Goal: Task Accomplishment & Management: Manage account settings

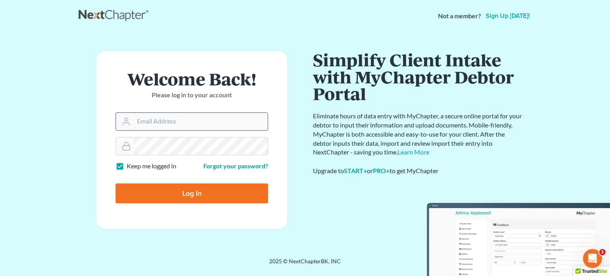
click at [159, 125] on input "Email Address" at bounding box center [201, 121] width 134 height 17
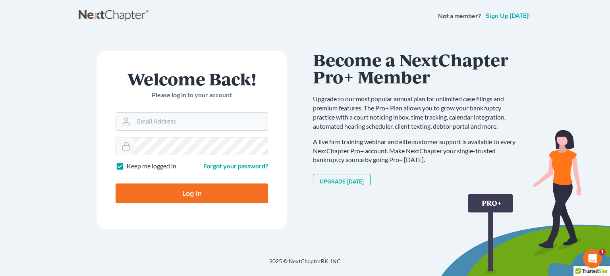
type input "[EMAIL_ADDRESS][DOMAIN_NAME]"
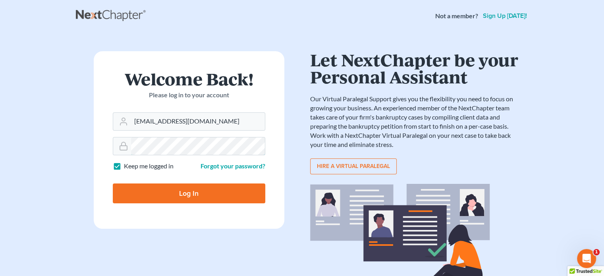
click at [113, 183] on input "Log In" at bounding box center [189, 193] width 152 height 20
type input "Thinking..."
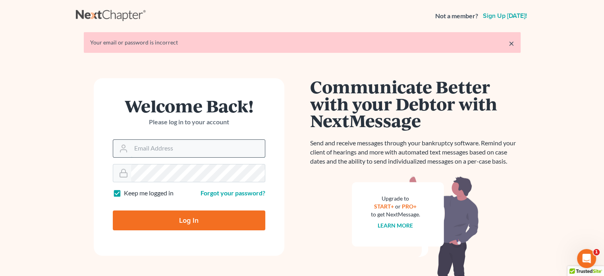
click at [158, 154] on input "Email Address" at bounding box center [198, 148] width 134 height 17
type input "[EMAIL_ADDRESS][DOMAIN_NAME]"
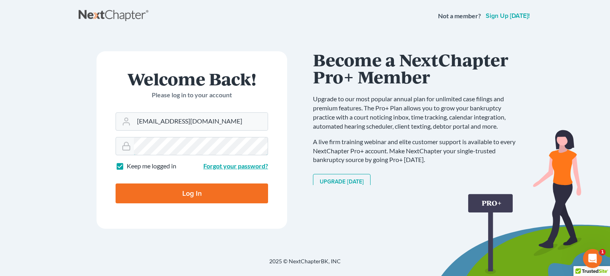
click at [115, 183] on input "Log In" at bounding box center [191, 193] width 152 height 20
type input "Thinking..."
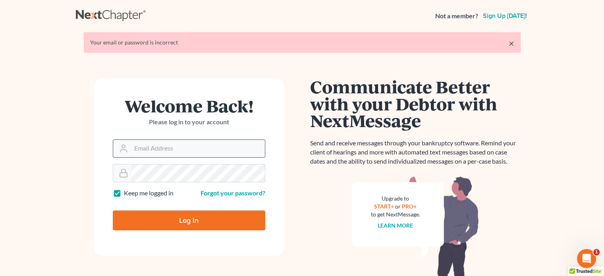
click at [158, 144] on input "Email Address" at bounding box center [198, 148] width 134 height 17
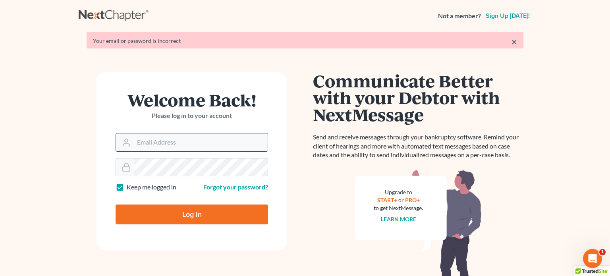
type input "[EMAIL_ADDRESS][DOMAIN_NAME]"
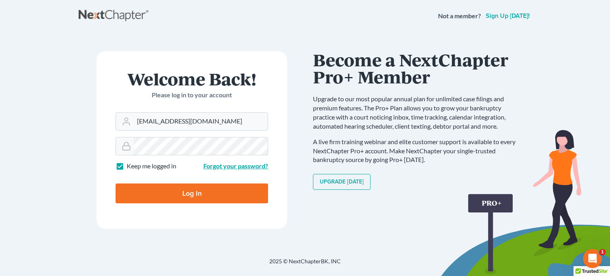
click at [115, 183] on input "Log In" at bounding box center [191, 193] width 152 height 20
type input "Thinking..."
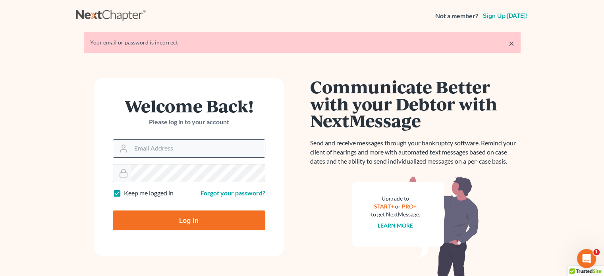
click at [194, 150] on input "Email Address" at bounding box center [198, 148] width 134 height 17
type input "[EMAIL_ADDRESS][DOMAIN_NAME]"
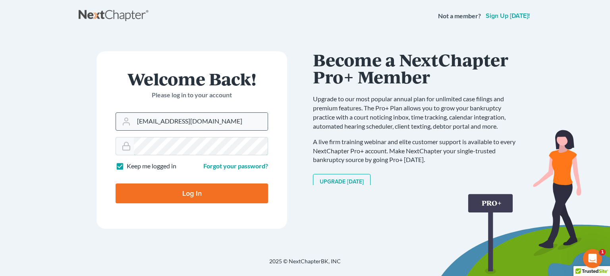
click at [115, 183] on input "Log In" at bounding box center [191, 193] width 152 height 20
type input "Thinking..."
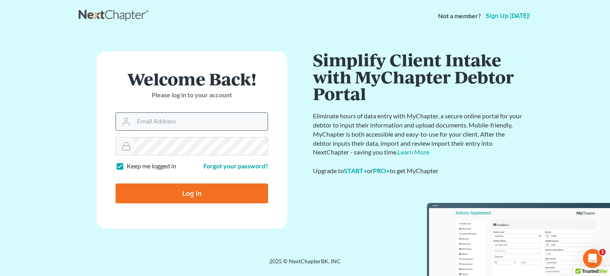
click at [142, 122] on input "Email Address" at bounding box center [201, 121] width 134 height 17
type input "[EMAIL_ADDRESS][DOMAIN_NAME]"
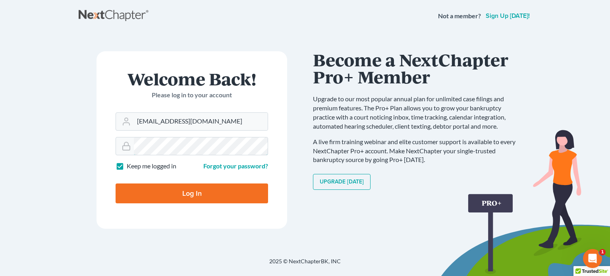
click at [115, 183] on input "Log In" at bounding box center [191, 193] width 152 height 20
type input "Thinking..."
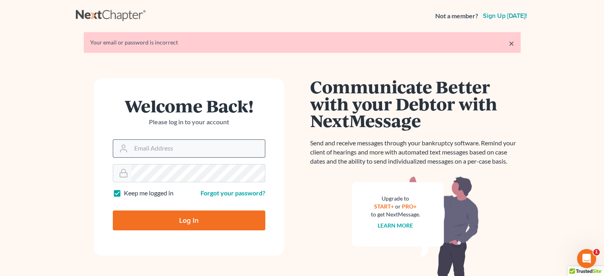
click at [152, 142] on input "Email Address" at bounding box center [198, 148] width 134 height 17
type input "[EMAIL_ADDRESS][DOMAIN_NAME]"
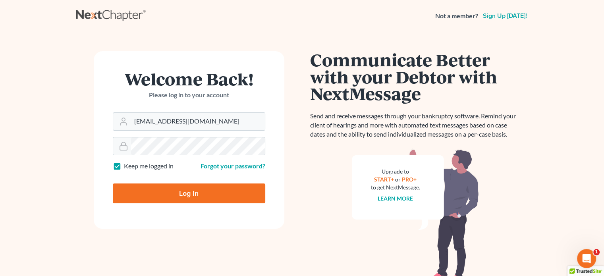
click at [168, 174] on form "Welcome Back! Please log in to your account Email Address rstanley@peteribold.c…" at bounding box center [189, 139] width 190 height 177
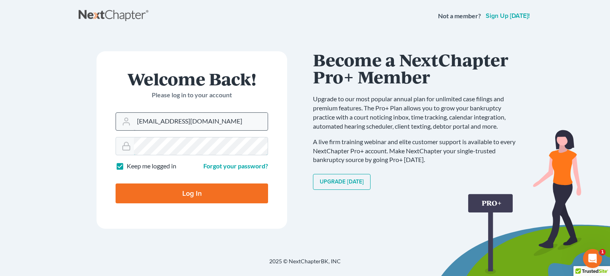
click at [115, 183] on input "Log In" at bounding box center [191, 193] width 152 height 20
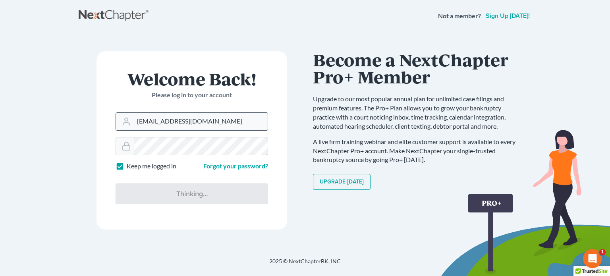
type input "Thinking..."
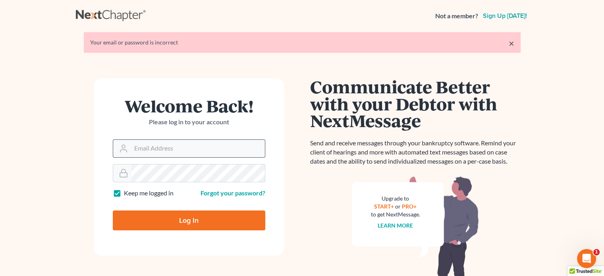
click at [224, 150] on input "Email Address" at bounding box center [198, 148] width 134 height 17
type input "rstanley@peteribold.com"
click at [224, 191] on link "Forgot your password?" at bounding box center [232, 193] width 65 height 8
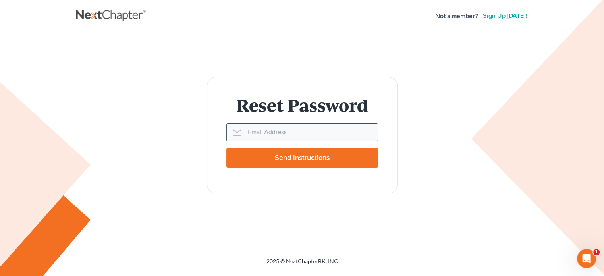
click at [289, 130] on input "Email Address" at bounding box center [310, 131] width 133 height 17
type input "[EMAIL_ADDRESS][DOMAIN_NAME]"
click at [307, 148] on input "Send Instructions" at bounding box center [302, 158] width 152 height 20
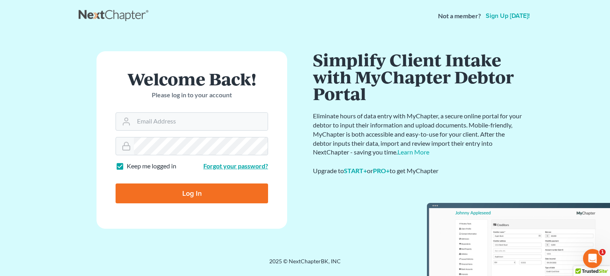
click at [231, 163] on link "Forgot your password?" at bounding box center [235, 166] width 65 height 8
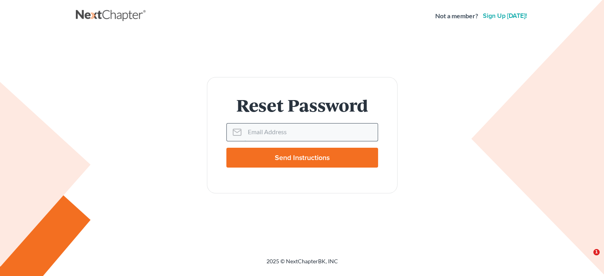
click at [260, 133] on input "Email Address" at bounding box center [310, 131] width 133 height 17
click at [267, 135] on input "Email Address" at bounding box center [310, 131] width 133 height 17
type input "[EMAIL_ADDRESS][DOMAIN_NAME]"
click at [226, 148] on input "Send Instructions" at bounding box center [302, 158] width 152 height 20
